Goal: Task Accomplishment & Management: Complete application form

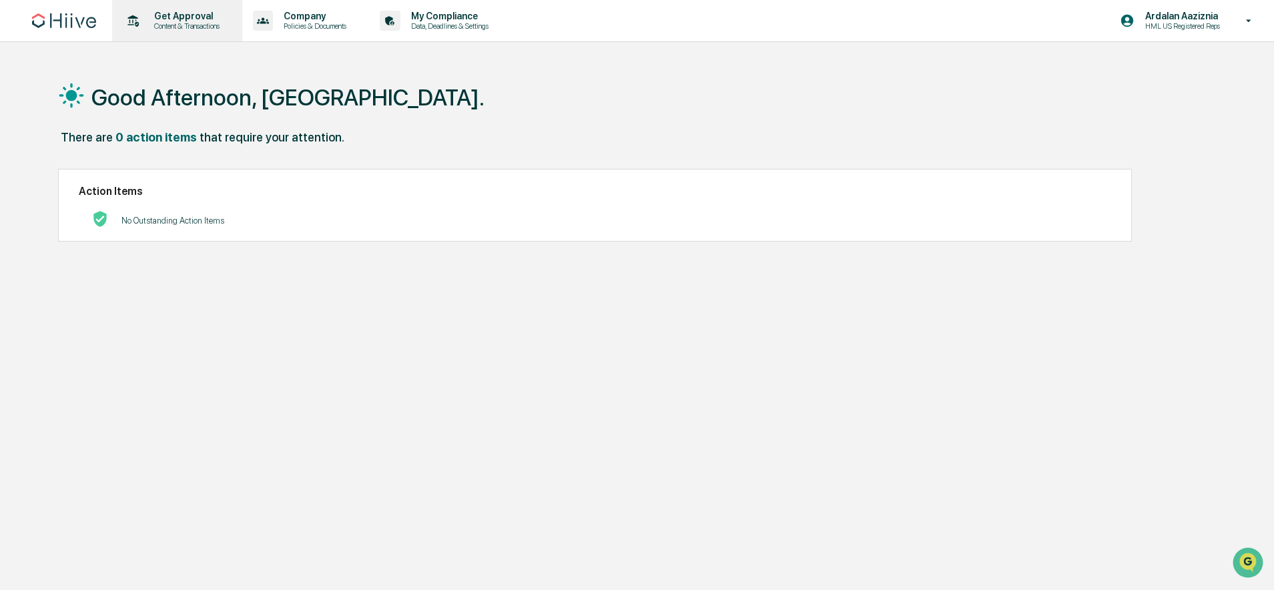
click at [226, 27] on p "Content & Transactions" at bounding box center [185, 25] width 83 height 9
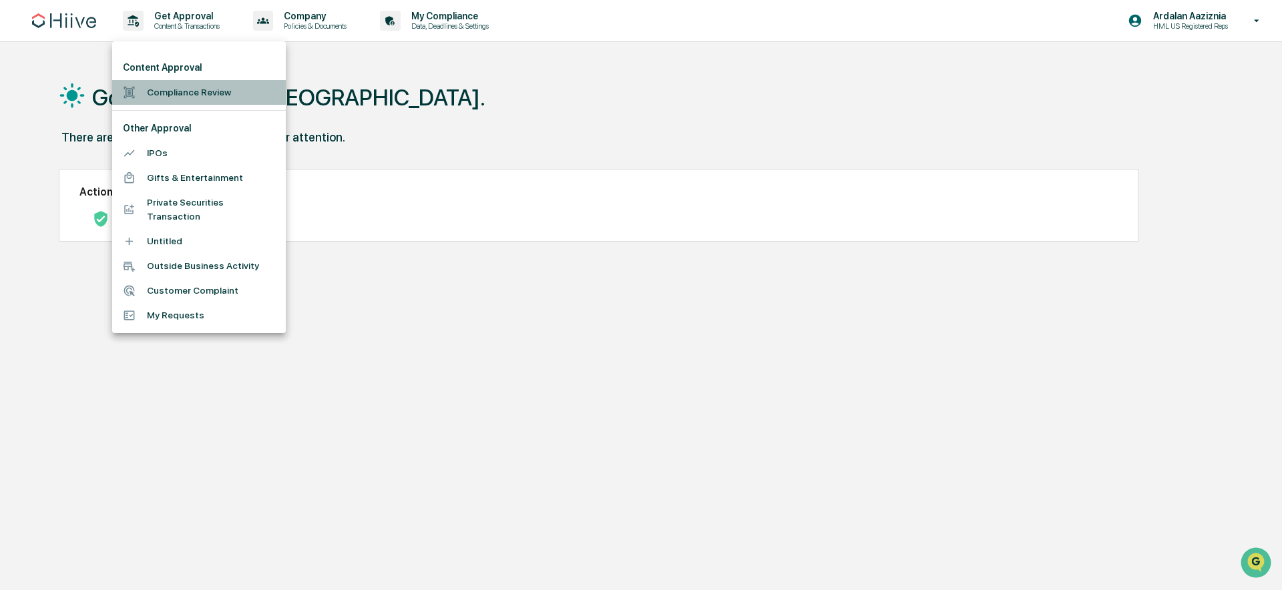
click at [227, 99] on li "Compliance Review" at bounding box center [199, 92] width 174 height 25
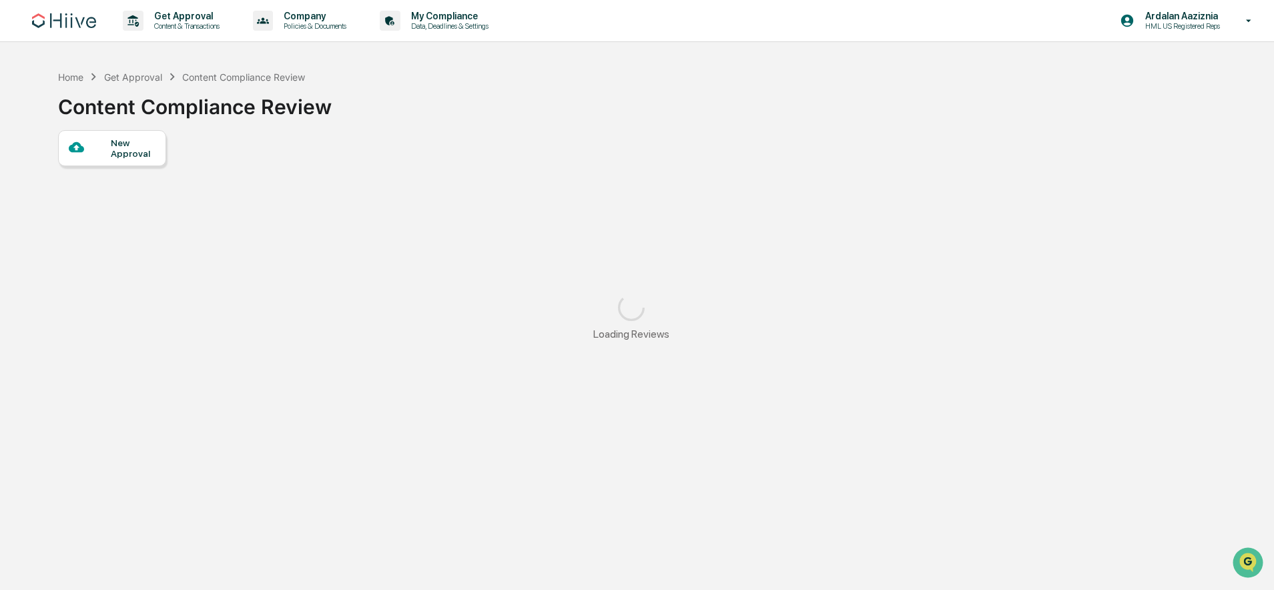
click at [135, 157] on div "New Approval" at bounding box center [133, 148] width 45 height 21
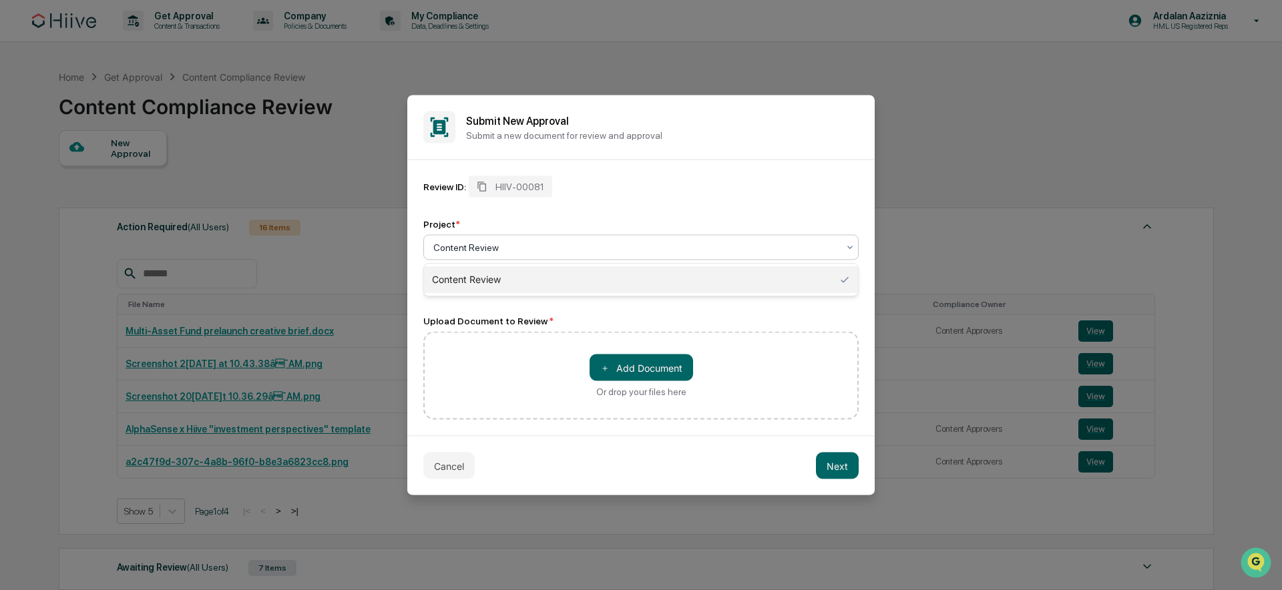
click at [469, 246] on div at bounding box center [635, 247] width 405 height 13
click at [471, 245] on div at bounding box center [635, 247] width 405 height 13
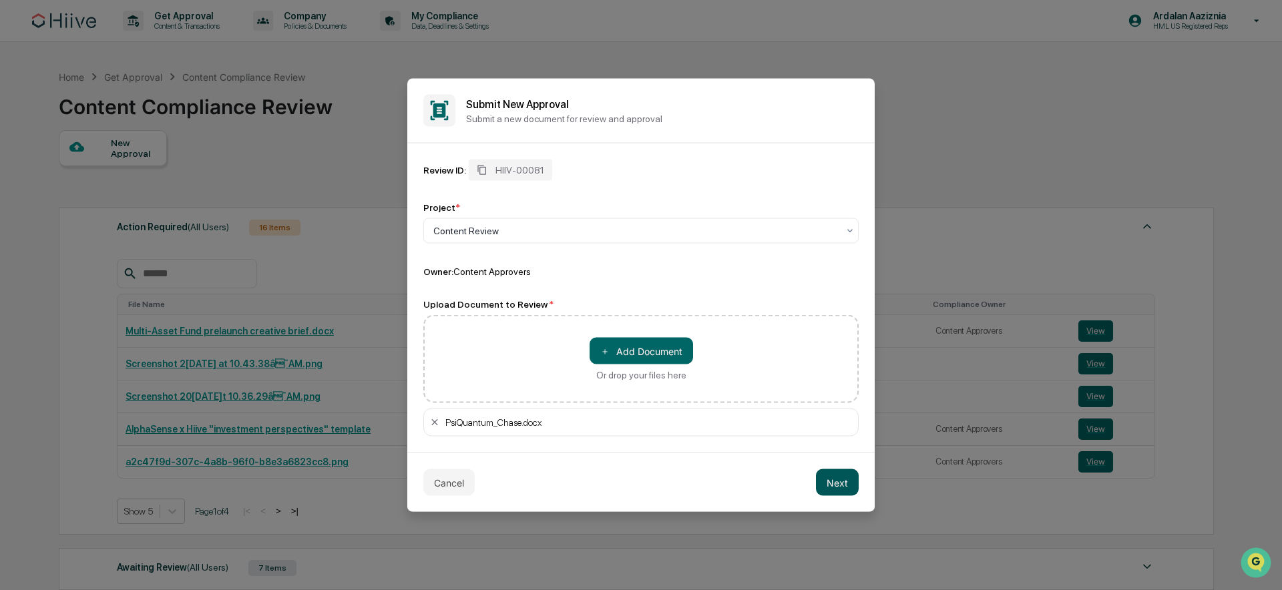
click at [848, 492] on button "Next" at bounding box center [837, 482] width 43 height 27
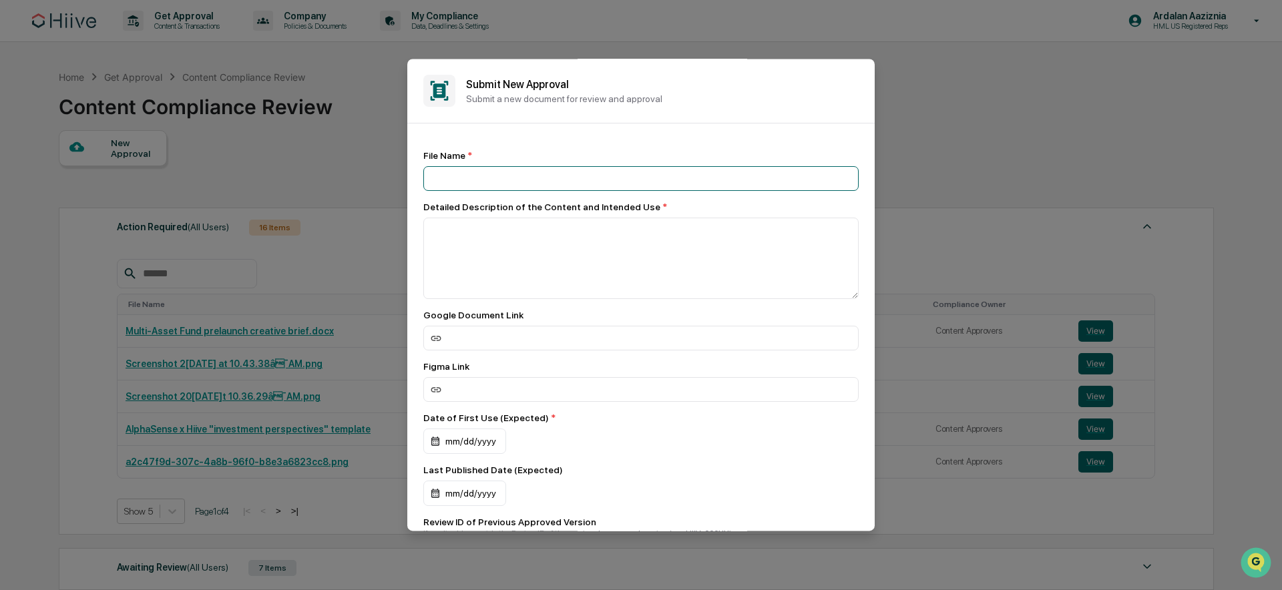
click at [519, 183] on input at bounding box center [640, 178] width 435 height 25
type input "**********"
click at [574, 347] on input at bounding box center [640, 338] width 435 height 25
paste input "**********"
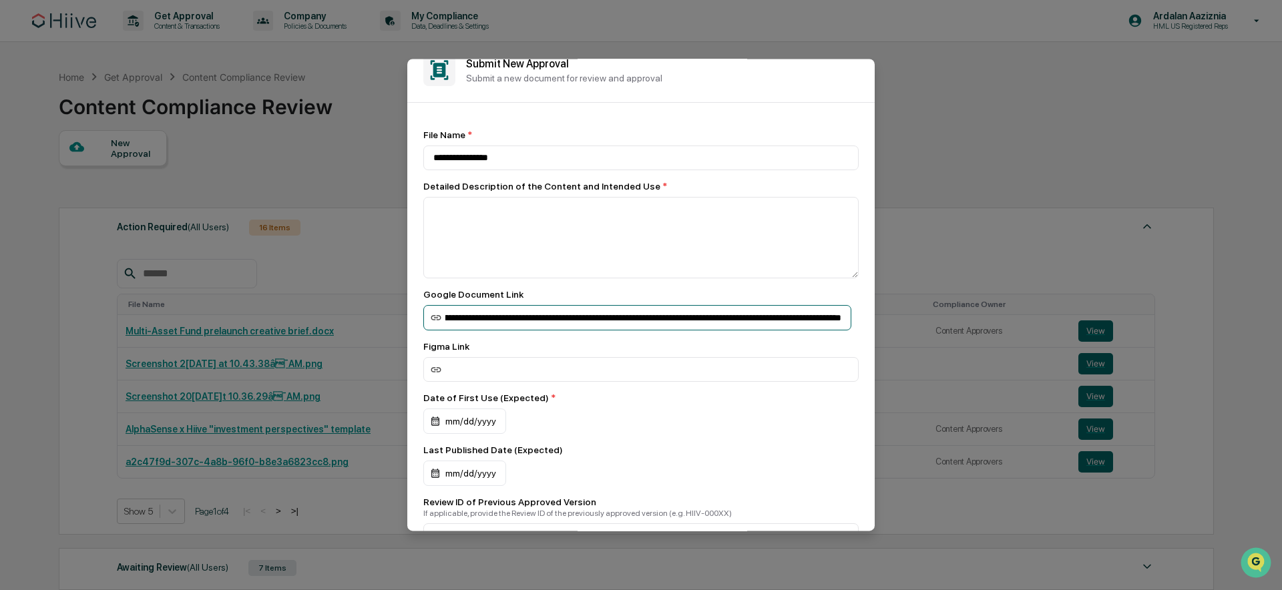
scroll to position [32, 0]
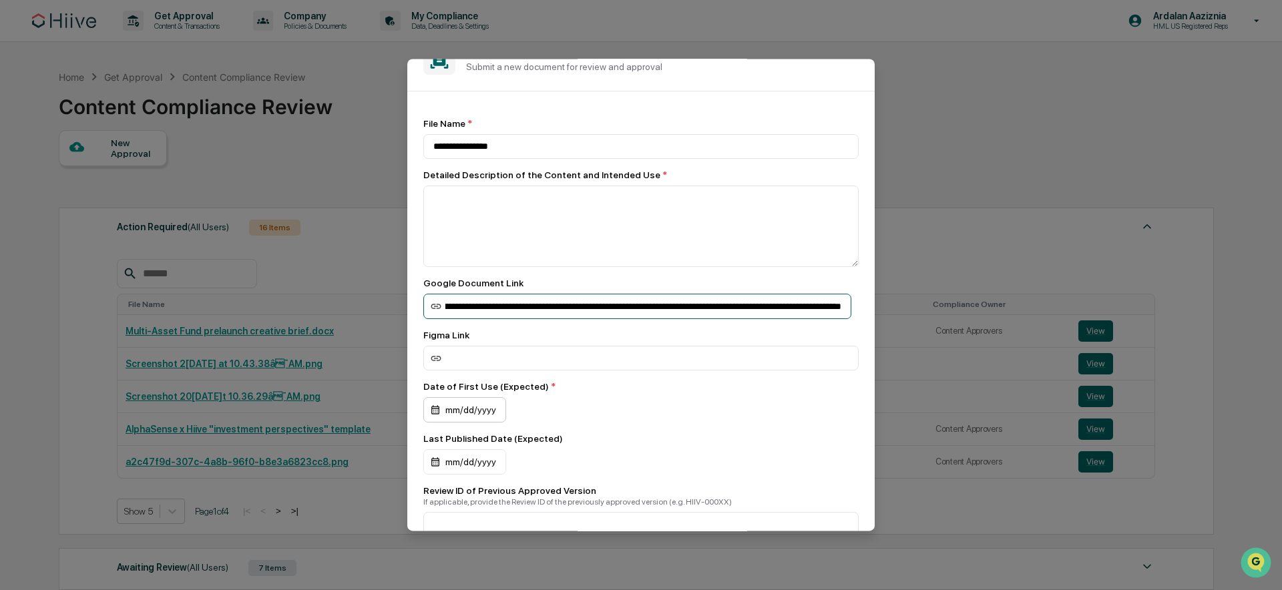
type input "**********"
click at [495, 403] on div "mm/dd/yyyy" at bounding box center [464, 409] width 83 height 25
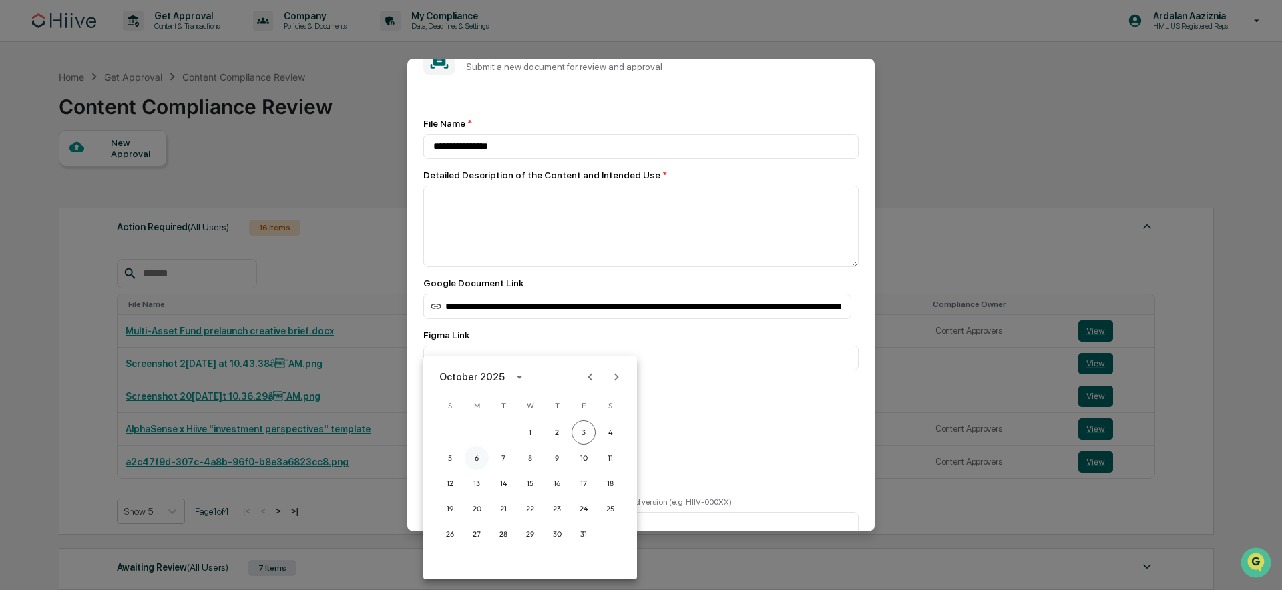
click at [480, 461] on button "6" at bounding box center [477, 458] width 24 height 24
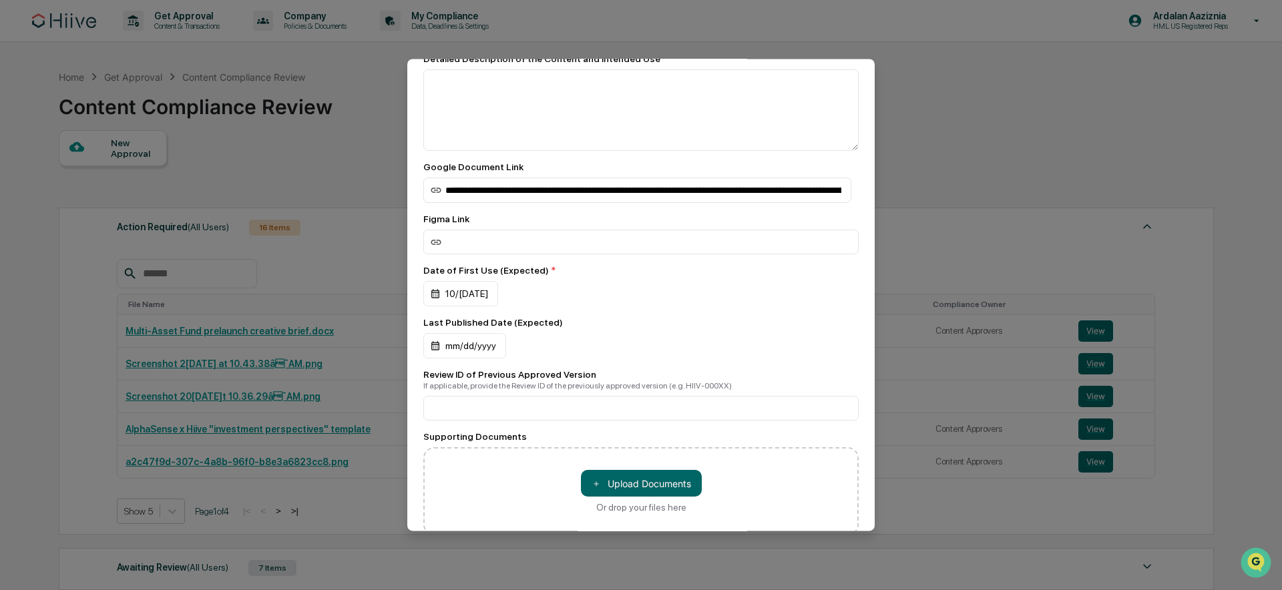
scroll to position [150, 0]
click at [475, 350] on div "mm/dd/yyyy" at bounding box center [464, 344] width 83 height 25
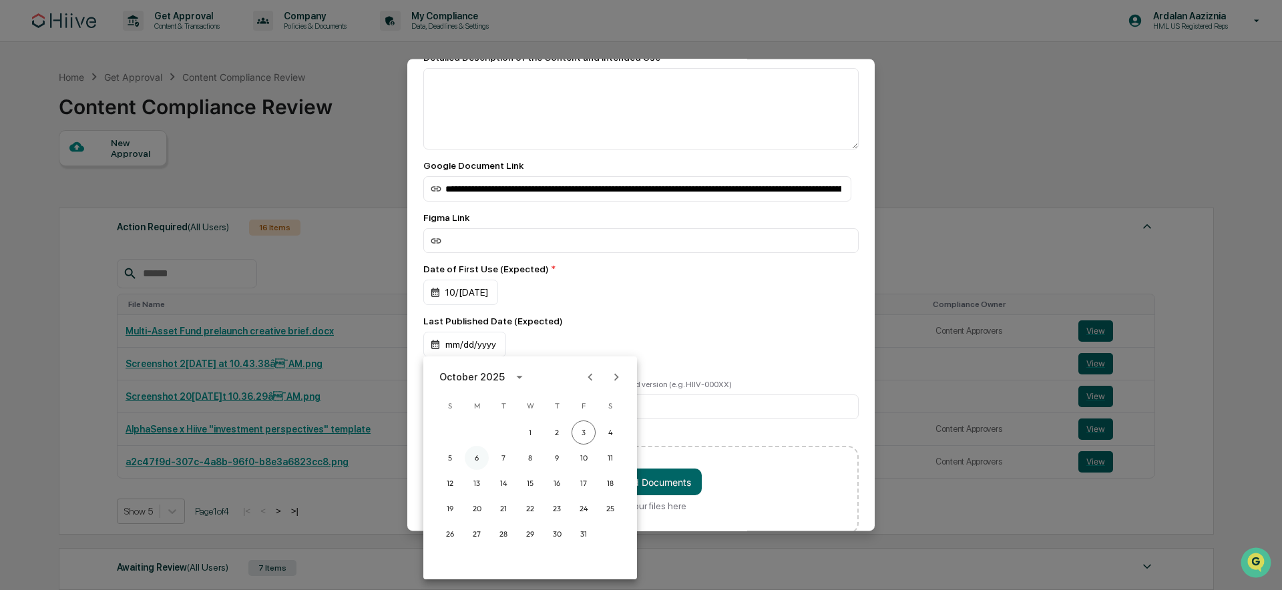
click at [481, 459] on button "6" at bounding box center [477, 458] width 24 height 24
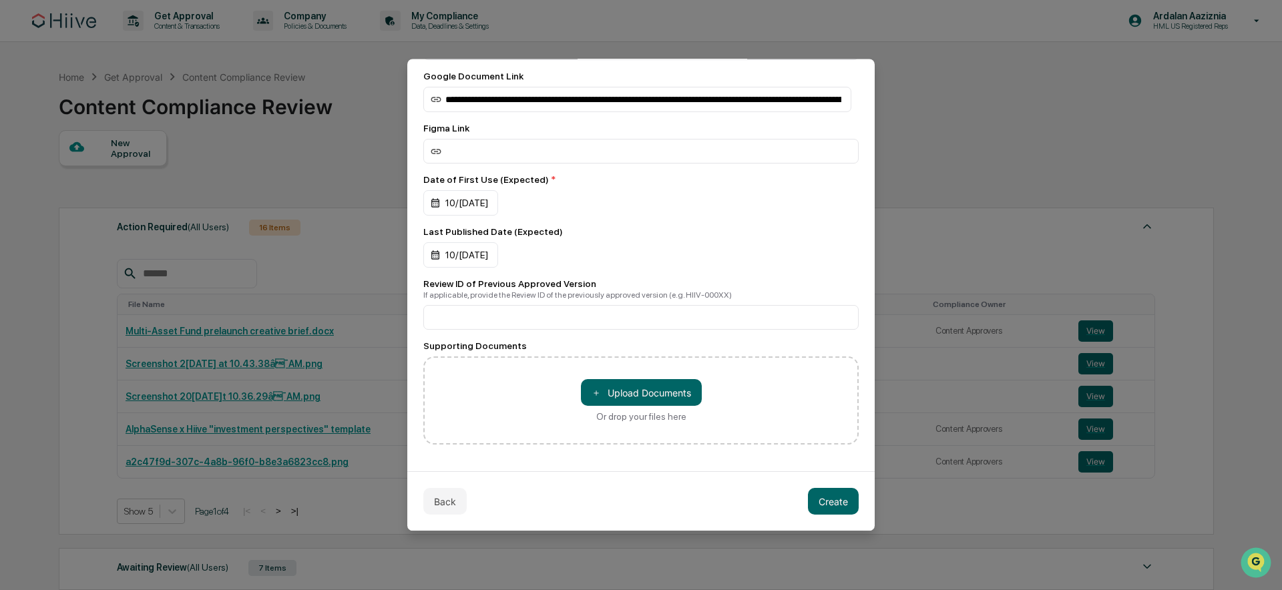
scroll to position [0, 0]
click at [816, 503] on button "Create" at bounding box center [833, 501] width 51 height 27
click at [818, 499] on button "Create" at bounding box center [833, 501] width 51 height 27
click at [820, 513] on button "Create" at bounding box center [833, 501] width 51 height 27
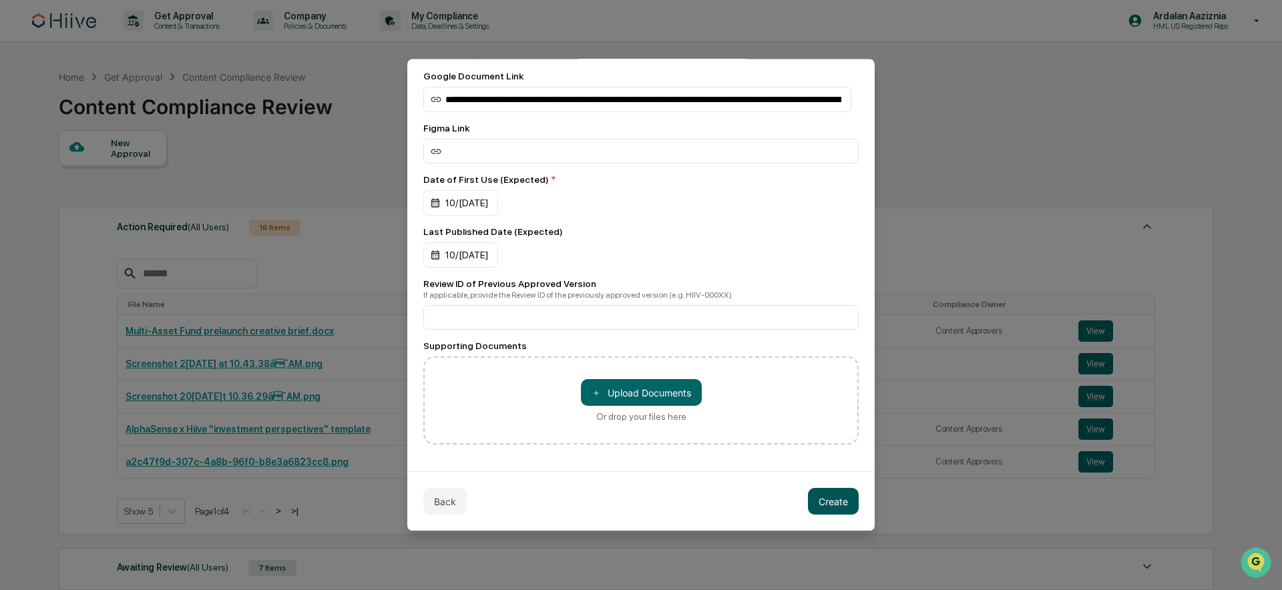
click at [826, 506] on button "Create" at bounding box center [833, 501] width 51 height 27
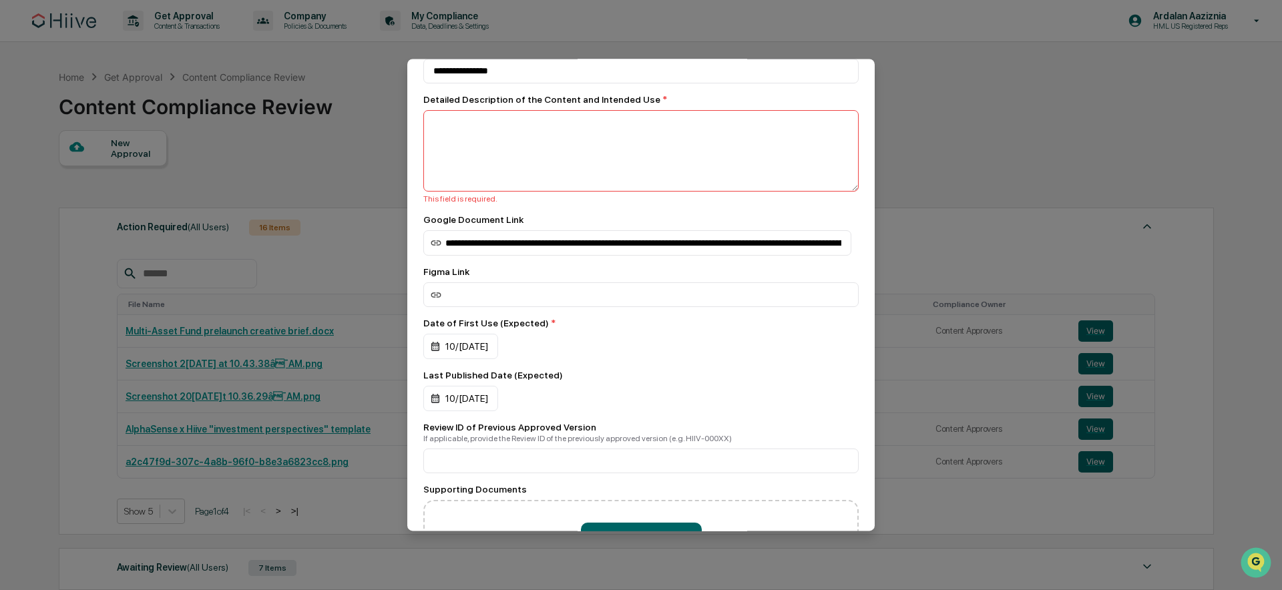
scroll to position [0, 0]
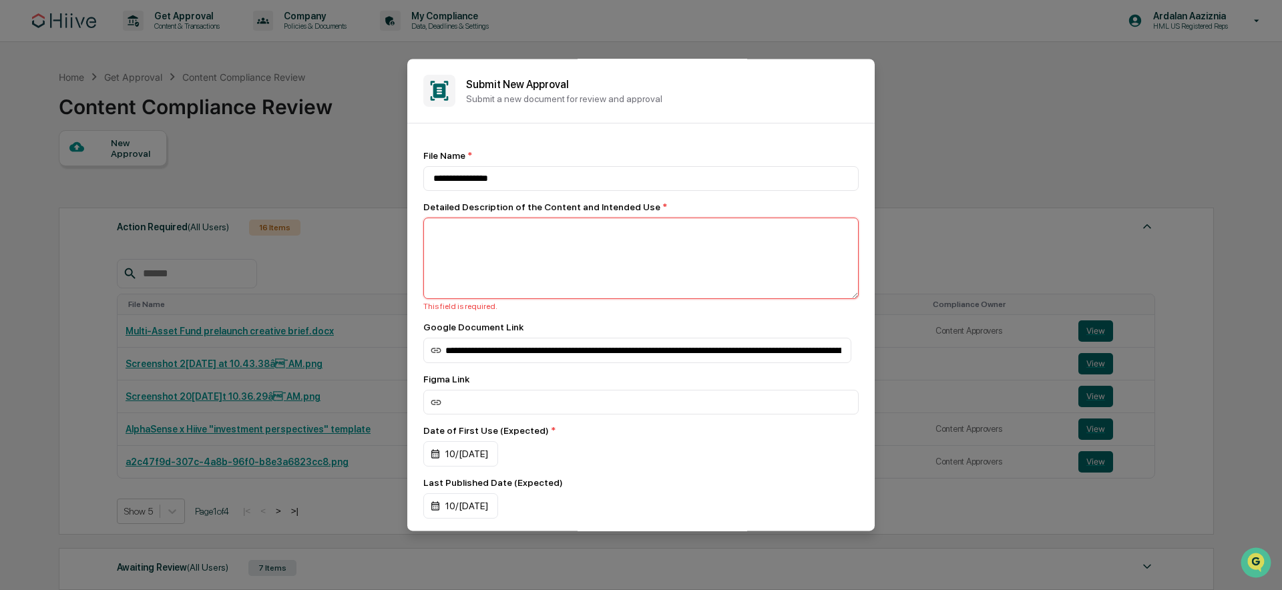
click at [517, 232] on textarea at bounding box center [640, 258] width 435 height 81
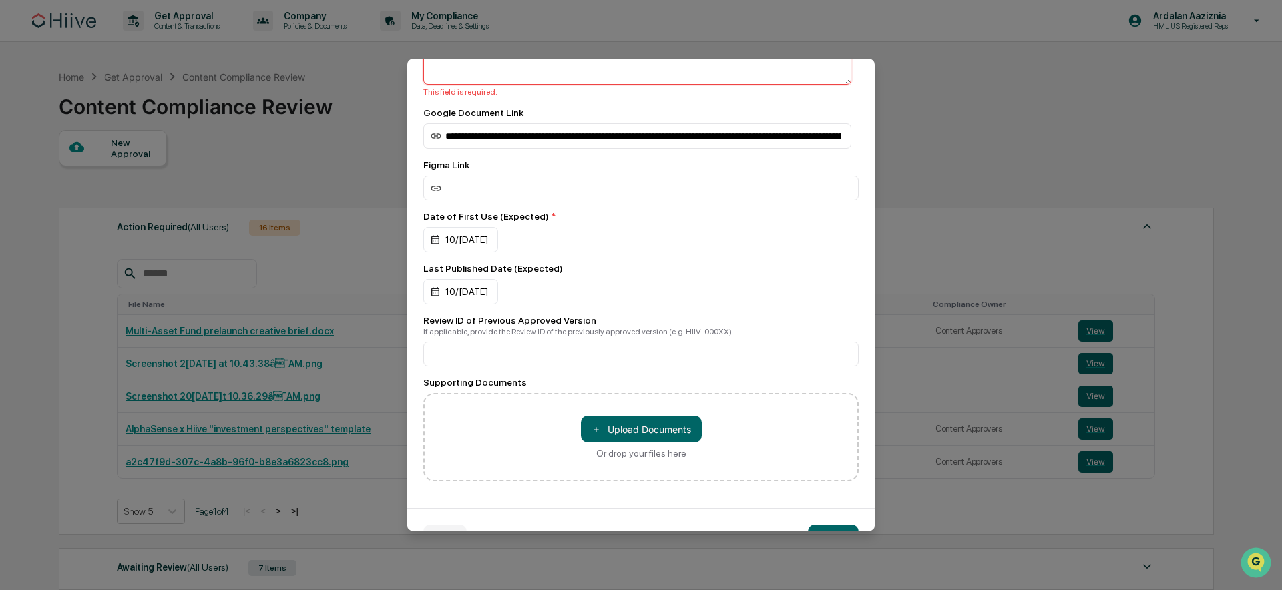
scroll to position [256, 0]
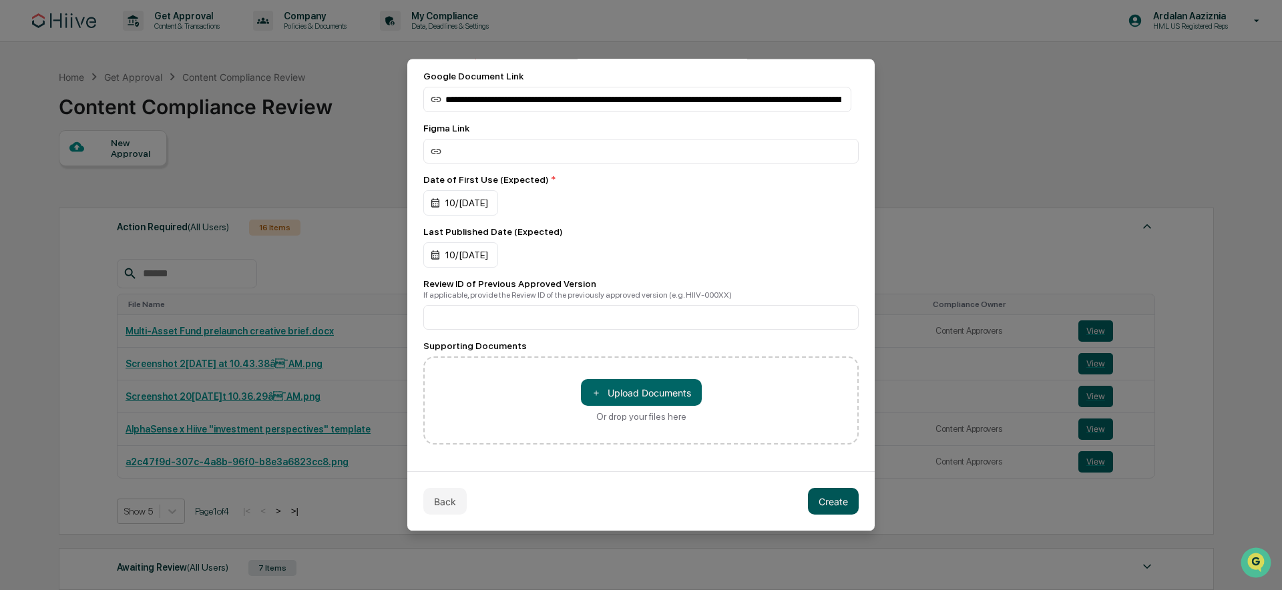
type textarea "**********"
click at [832, 509] on button "Create" at bounding box center [833, 501] width 51 height 27
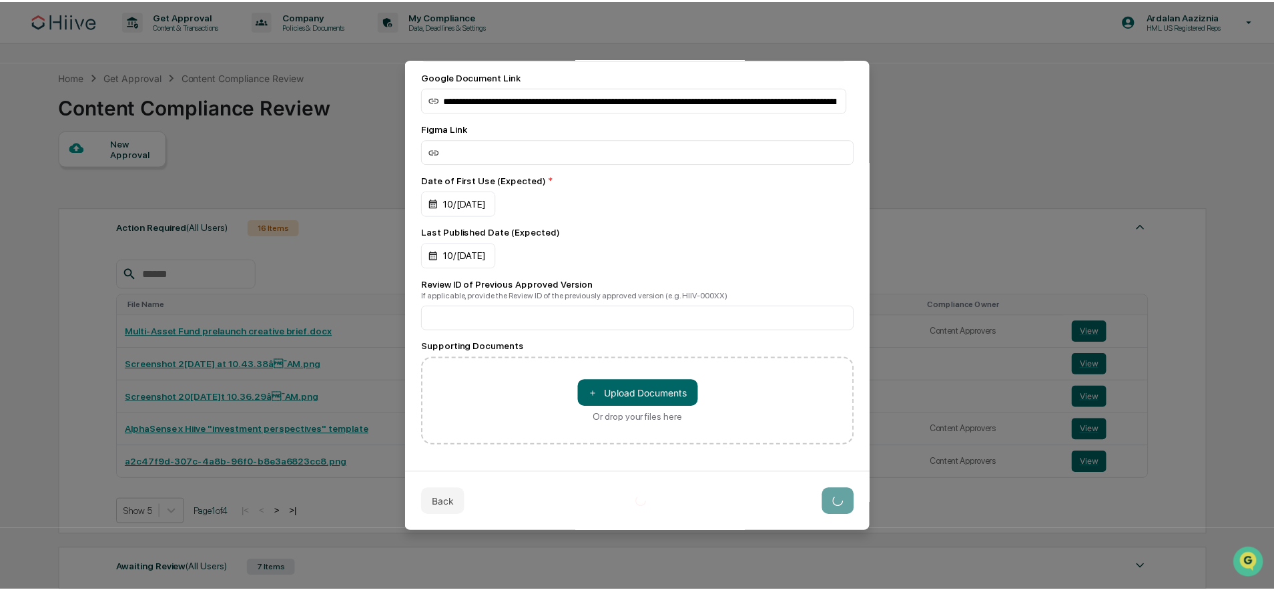
scroll to position [244, 0]
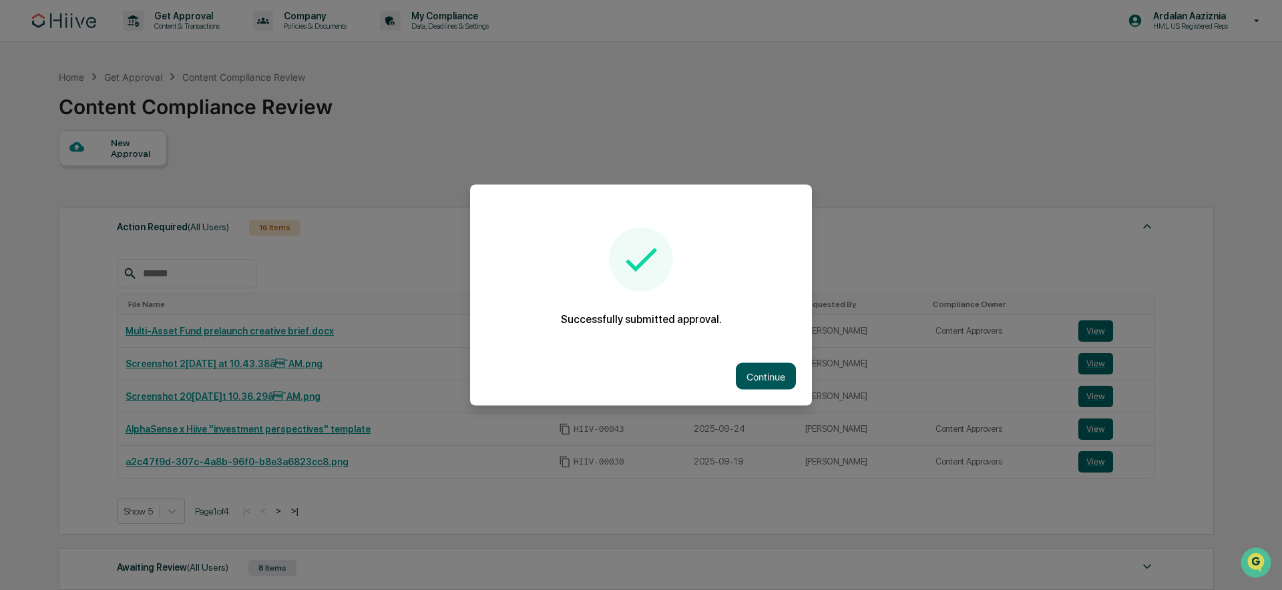
click at [769, 373] on button "Continue" at bounding box center [766, 376] width 60 height 27
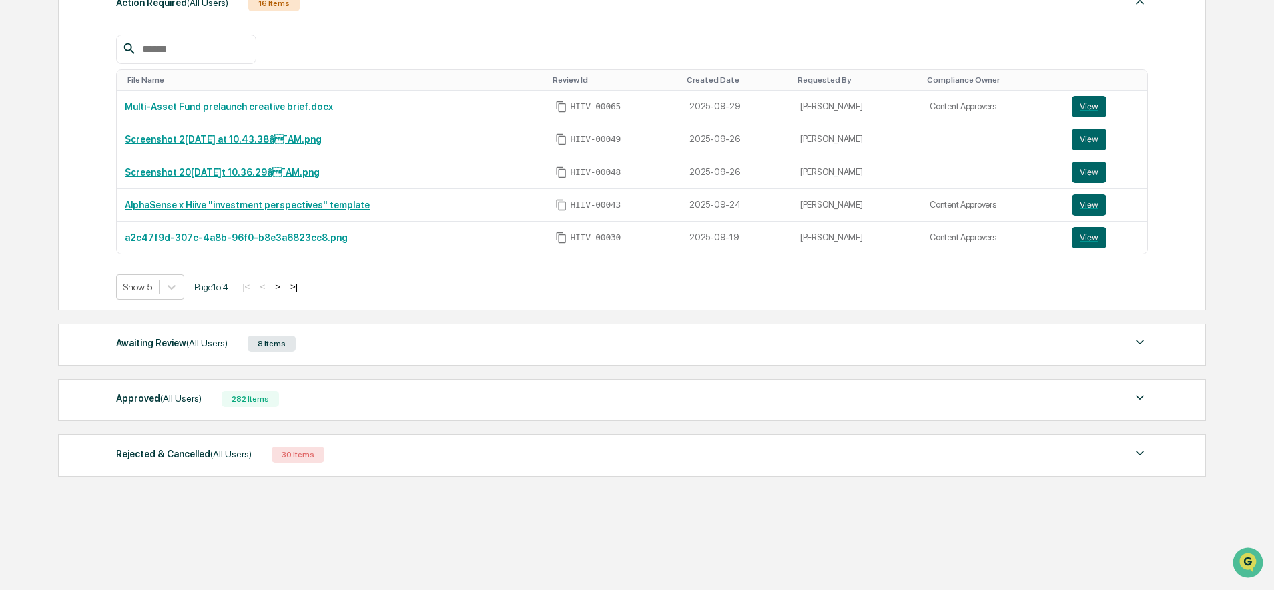
scroll to position [232, 0]
